Goal: Task Accomplishment & Management: Manage account settings

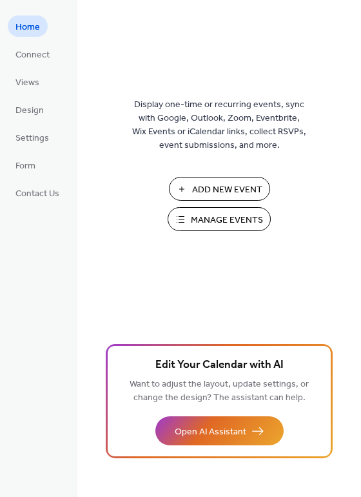
click at [230, 221] on span "Manage Events" at bounding box center [227, 221] width 72 height 14
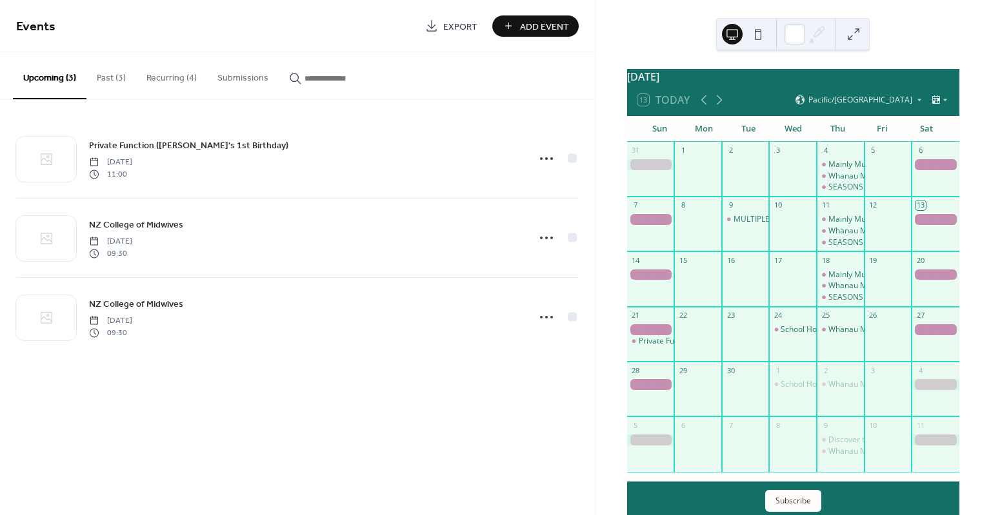
click at [165, 75] on button "Recurring (4)" at bounding box center [171, 75] width 71 height 46
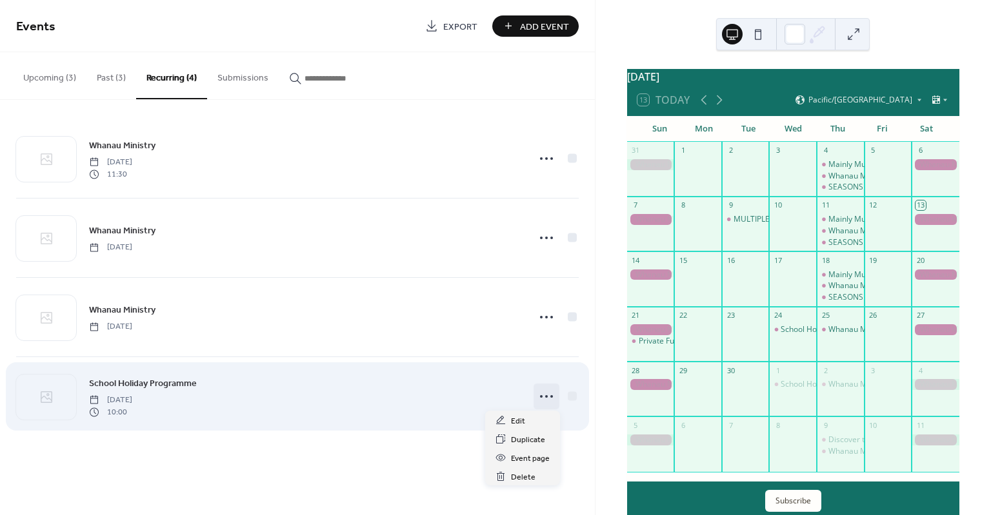
click at [552, 396] on circle at bounding box center [551, 396] width 3 height 3
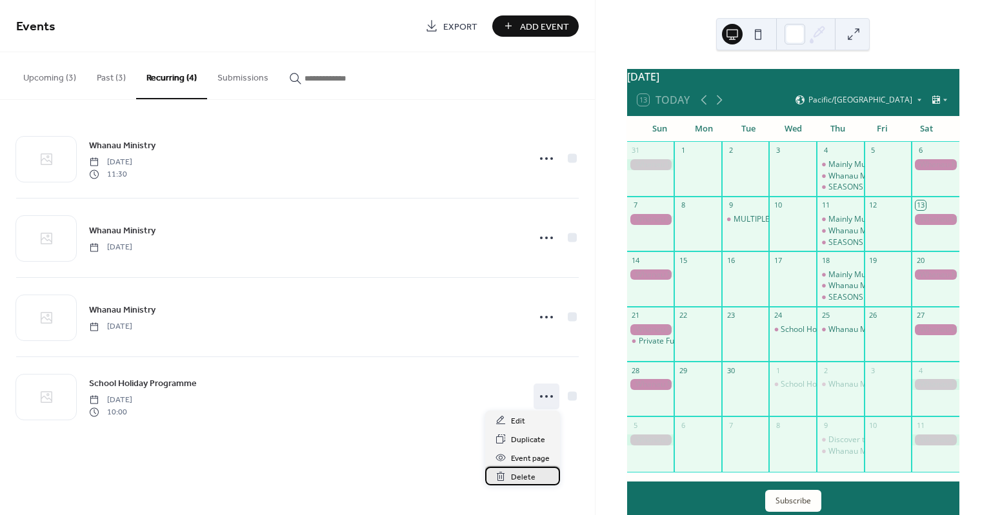
click at [533, 481] on span "Delete" at bounding box center [523, 478] width 25 height 14
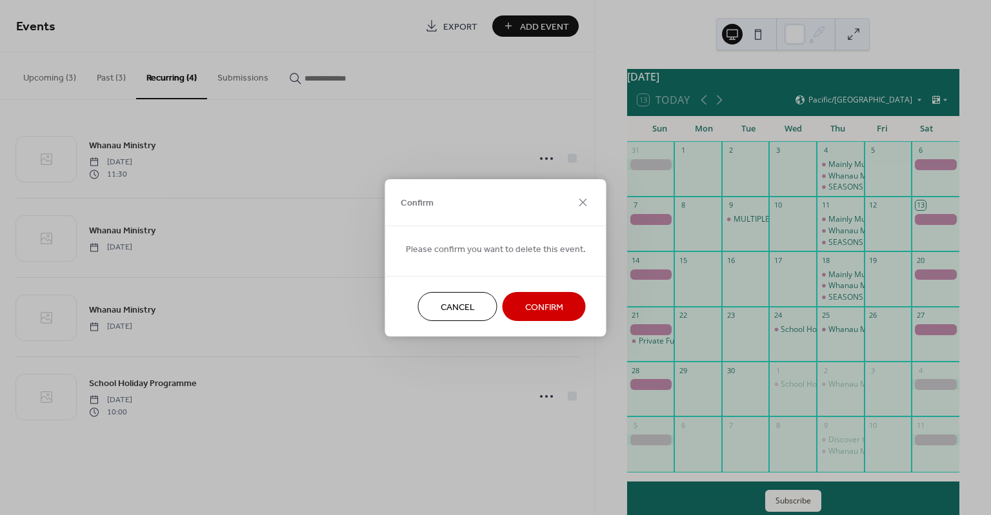
click at [535, 314] on span "Confirm" at bounding box center [544, 308] width 38 height 14
